Goal: Find specific page/section: Find specific page/section

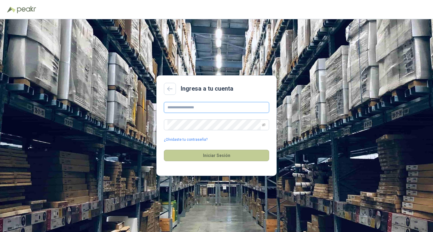
type input "**********"
click at [228, 156] on button "Iniciar Sesión" at bounding box center [216, 155] width 105 height 11
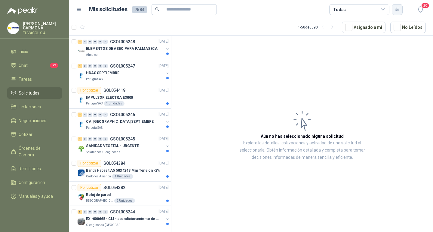
click at [397, 10] on icon "button" at bounding box center [397, 9] width 5 height 5
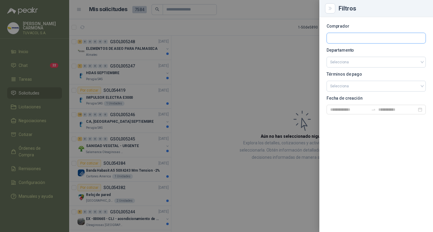
click at [346, 36] on input "text" at bounding box center [376, 38] width 99 height 10
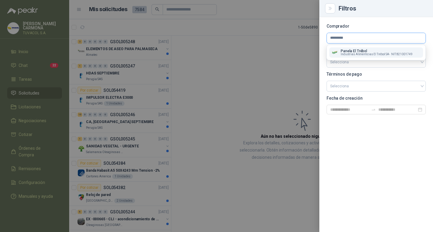
type input "*********"
click at [359, 51] on p "Panela El Trébol" at bounding box center [377, 51] width 72 height 4
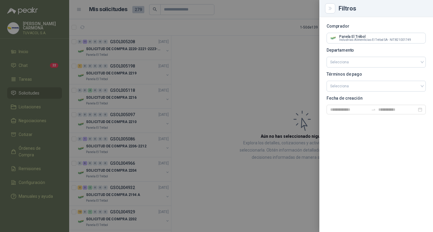
click at [316, 87] on div at bounding box center [216, 116] width 433 height 232
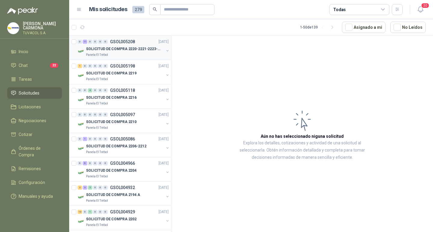
click at [124, 41] on p "GSOL005208" at bounding box center [122, 42] width 25 height 4
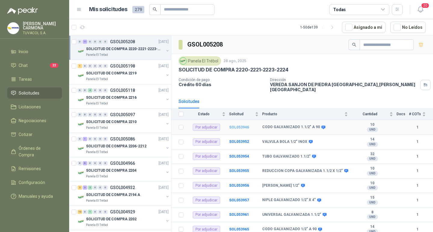
click at [237, 126] on b "SOL053946" at bounding box center [239, 127] width 20 height 4
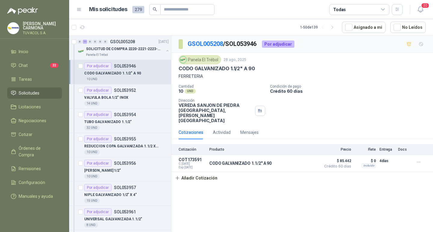
click at [59, 23] on div "[PERSON_NAME] S.A." at bounding box center [34, 28] width 55 height 13
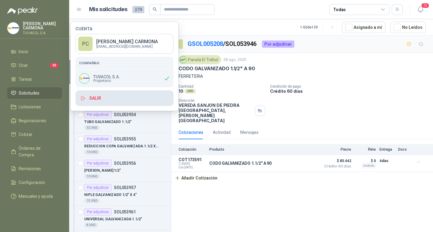
click at [118, 100] on button "Salir" at bounding box center [124, 98] width 98 height 16
